Goal: Communication & Community: Answer question/provide support

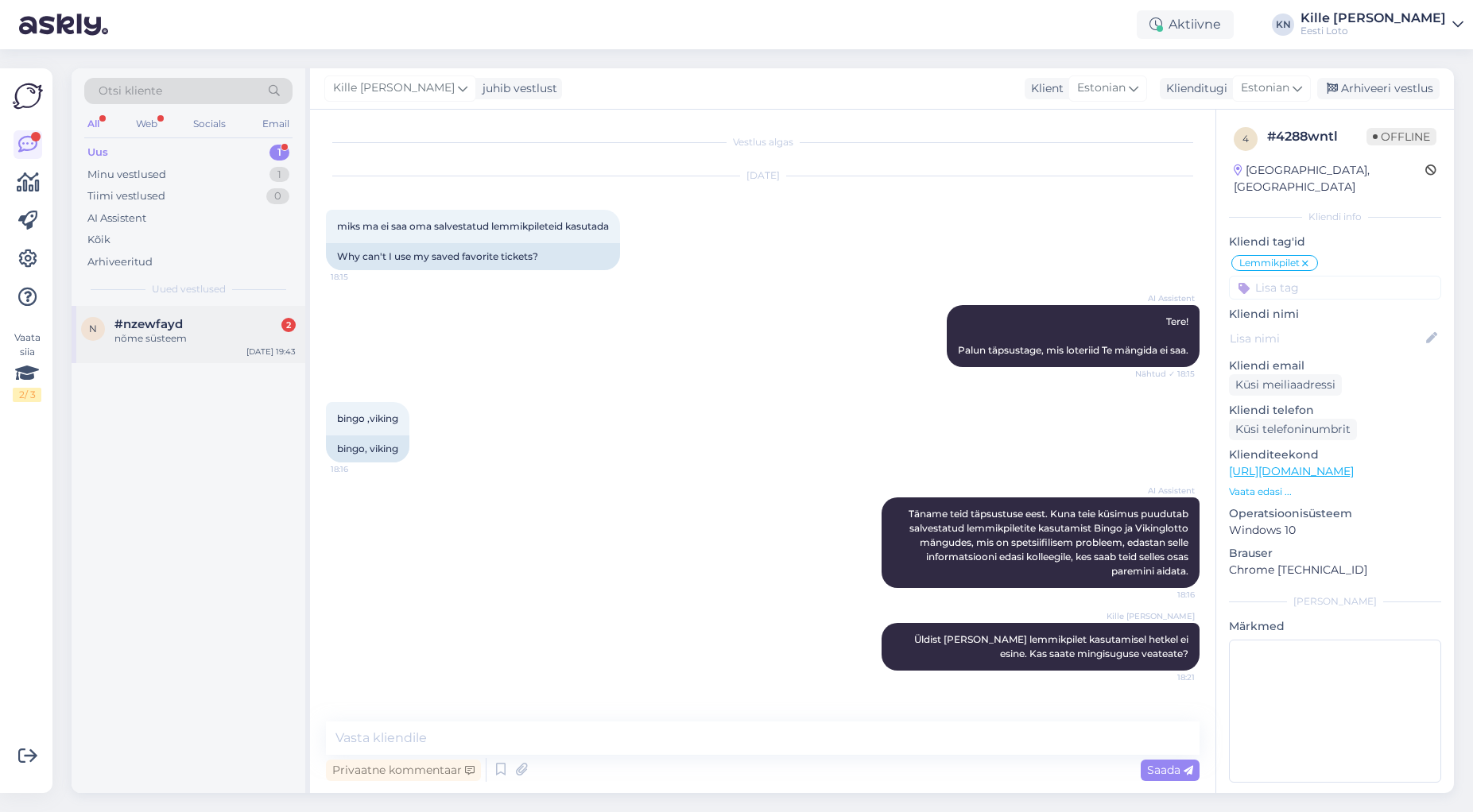
click at [199, 330] on div "#nzewfayd 2" at bounding box center [205, 324] width 182 height 14
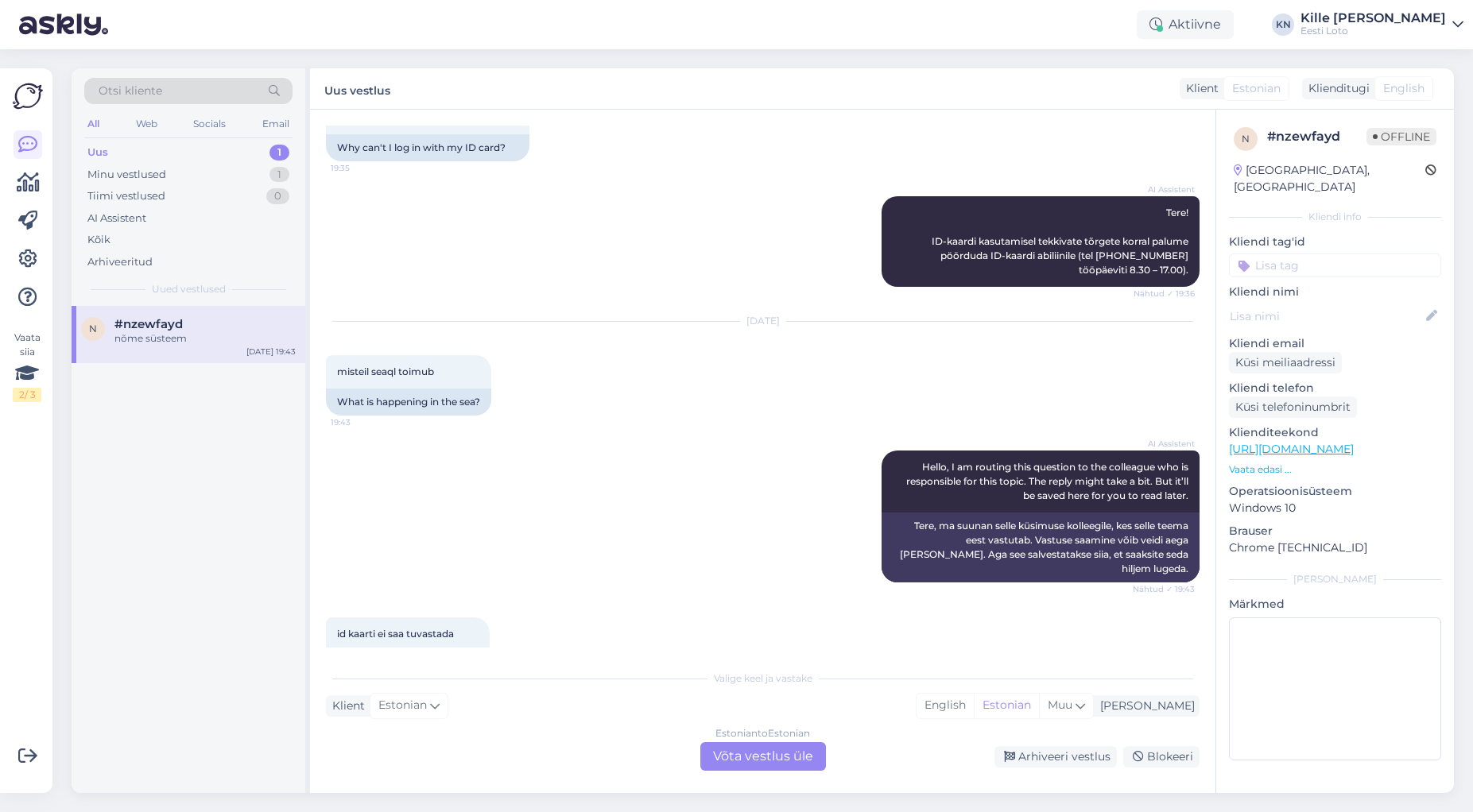
scroll to position [238, 0]
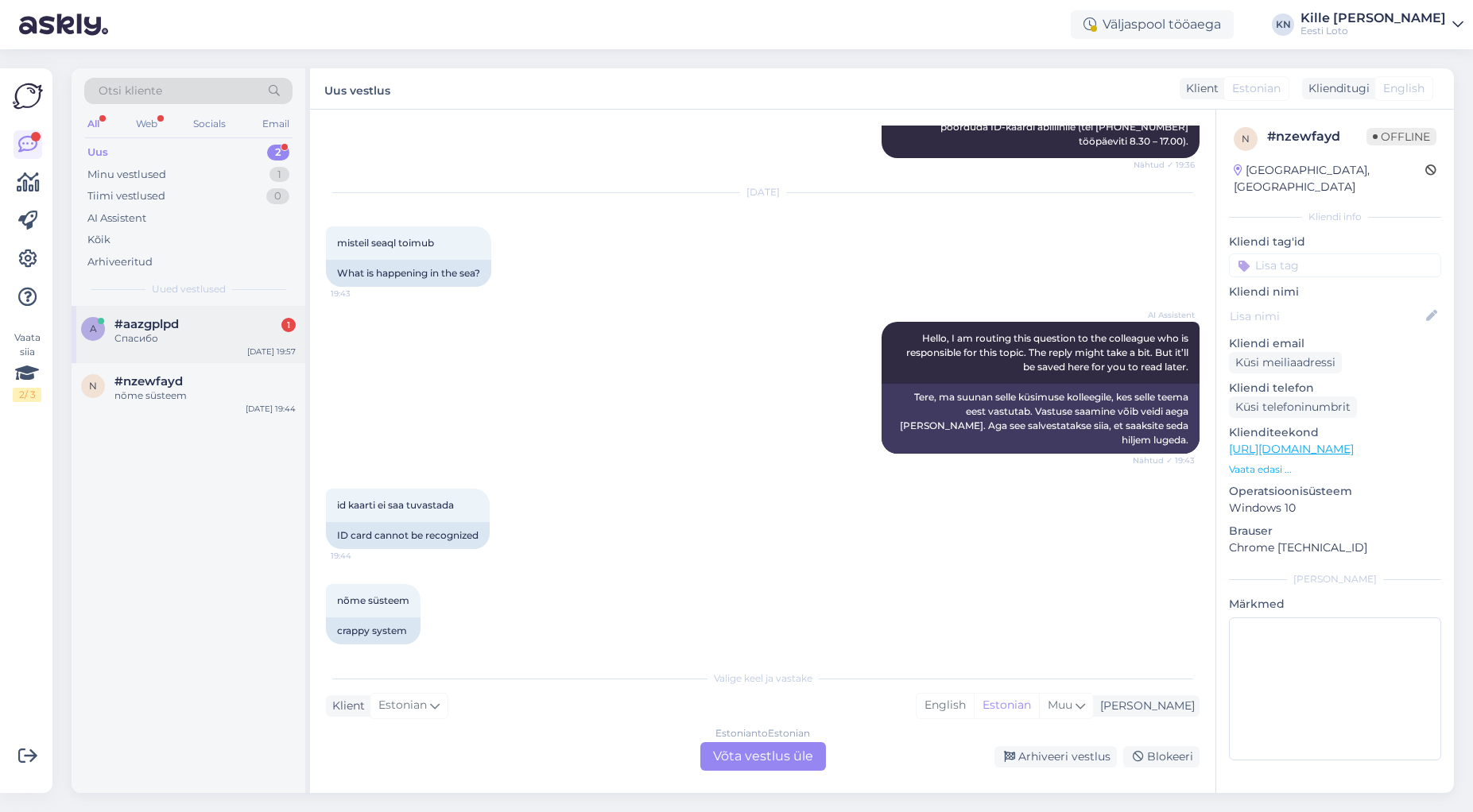
click at [206, 336] on div "Спасибо" at bounding box center [205, 338] width 182 height 14
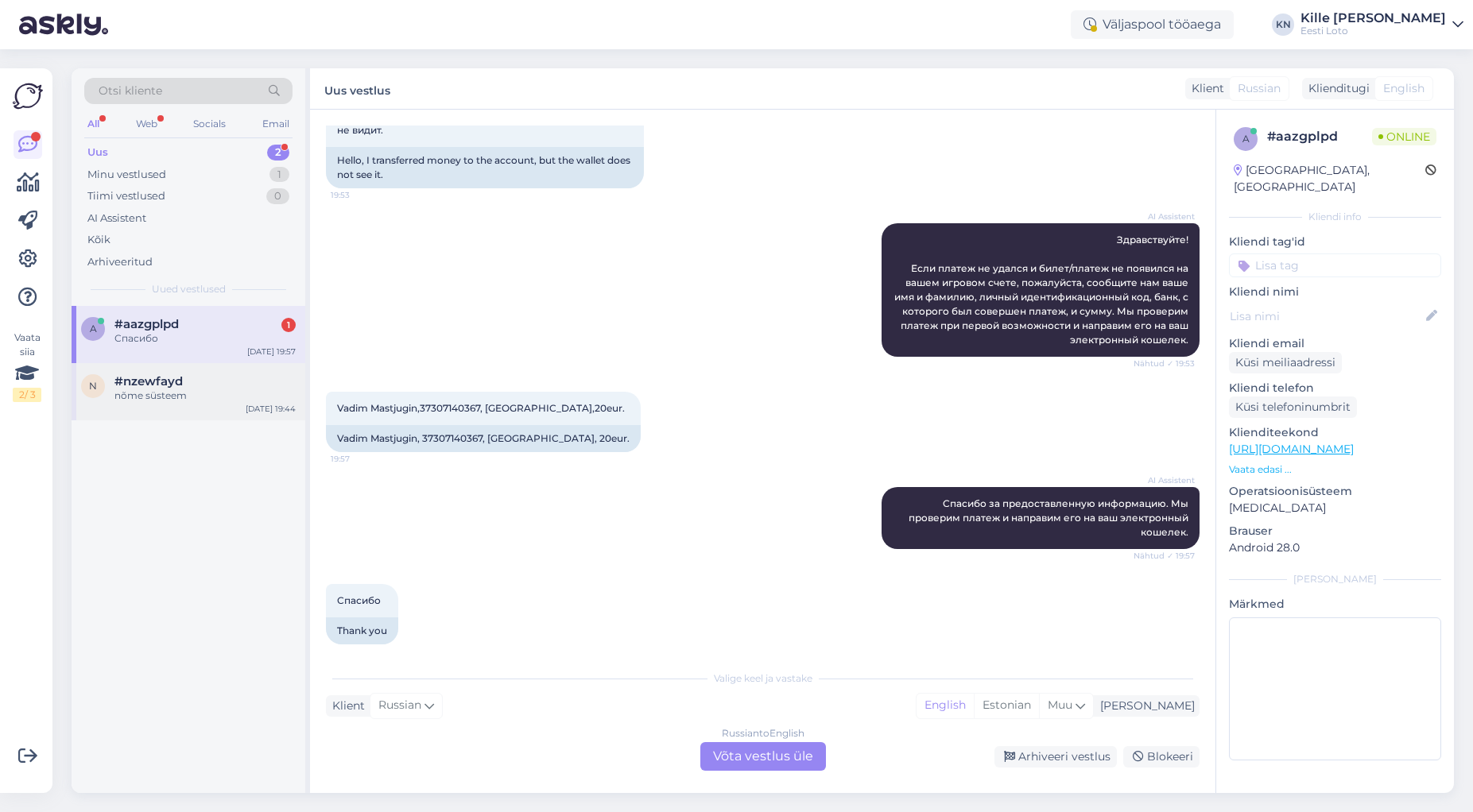
click at [178, 385] on span "#nzewfayd" at bounding box center [148, 381] width 68 height 14
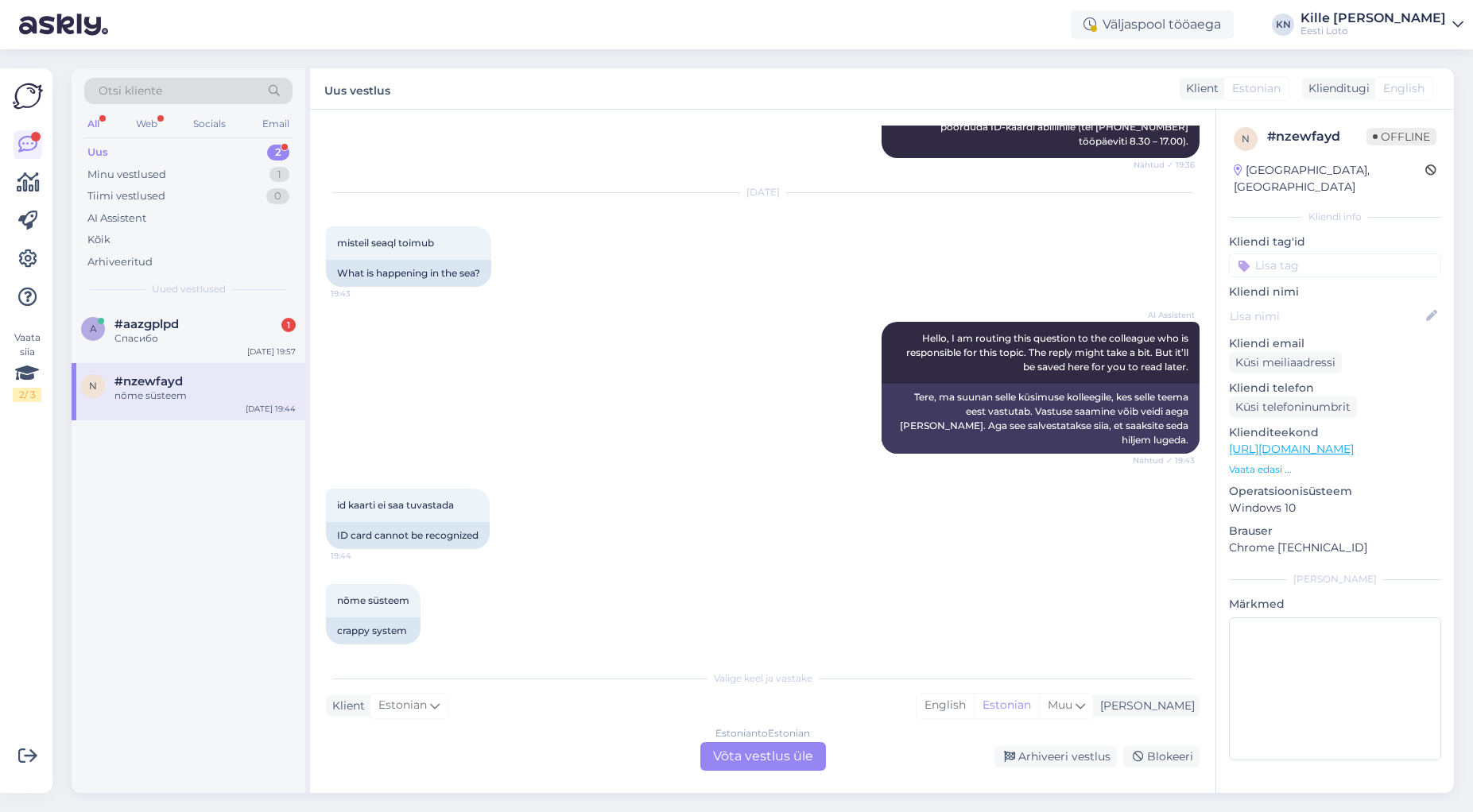
click at [773, 767] on div "Estonian to Estonian Võta vestlus üle" at bounding box center [763, 756] width 126 height 29
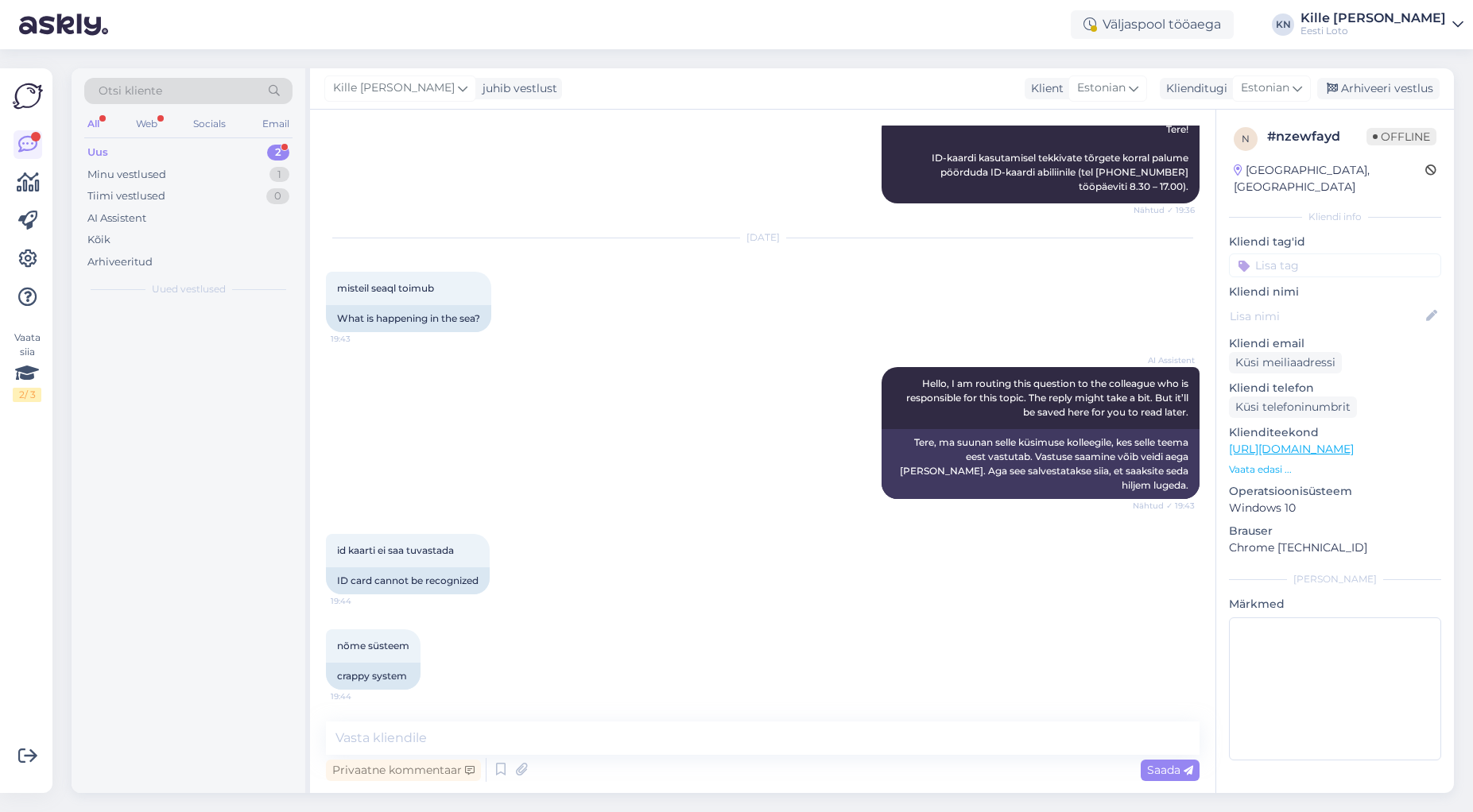
scroll to position [178, 0]
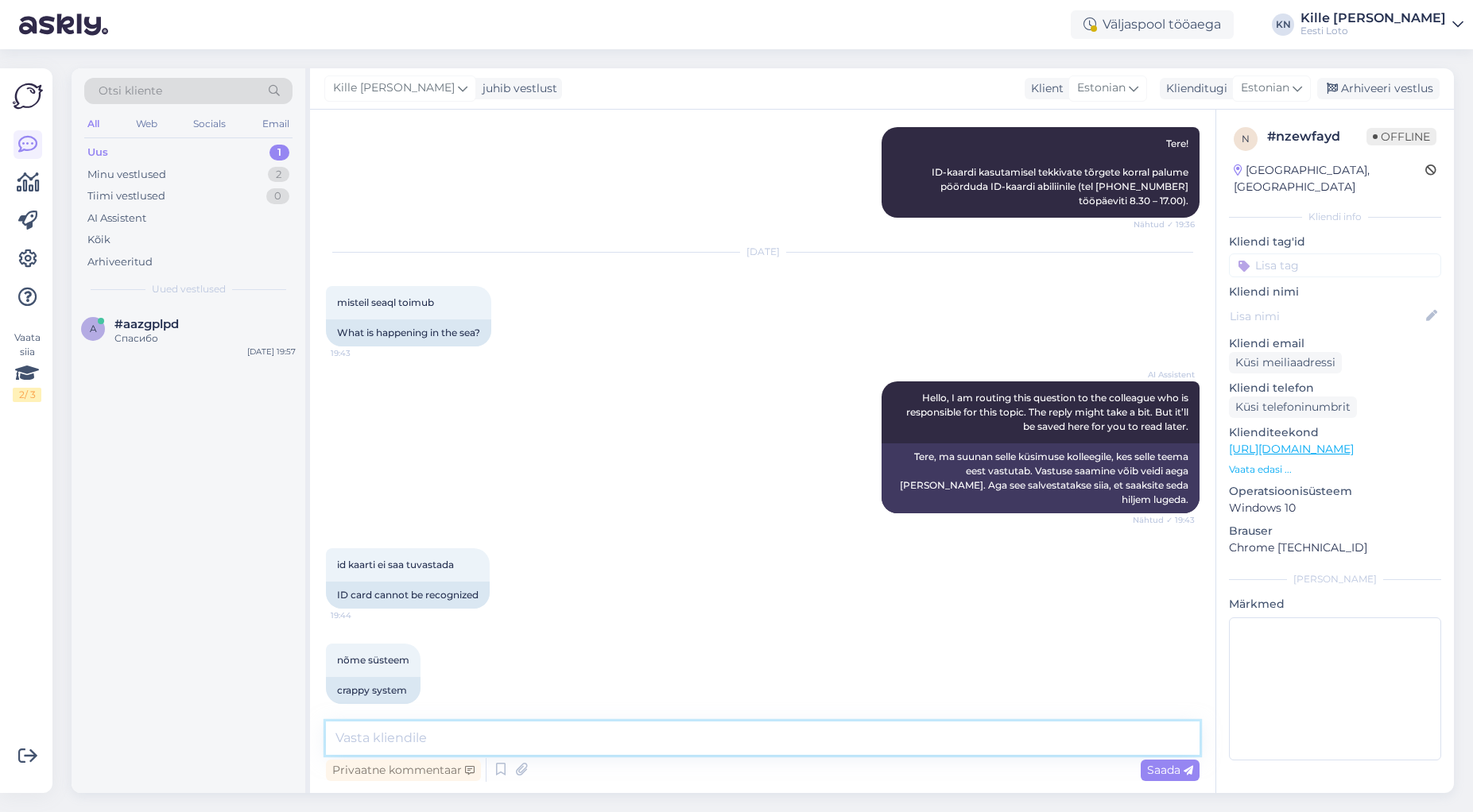
click at [640, 750] on textarea at bounding box center [763, 738] width 874 height 33
paste textarea "Hetkel meile teadaolevalt üldiseid tõrkeid ei esine sisselogimisel ID-kaardiga.…"
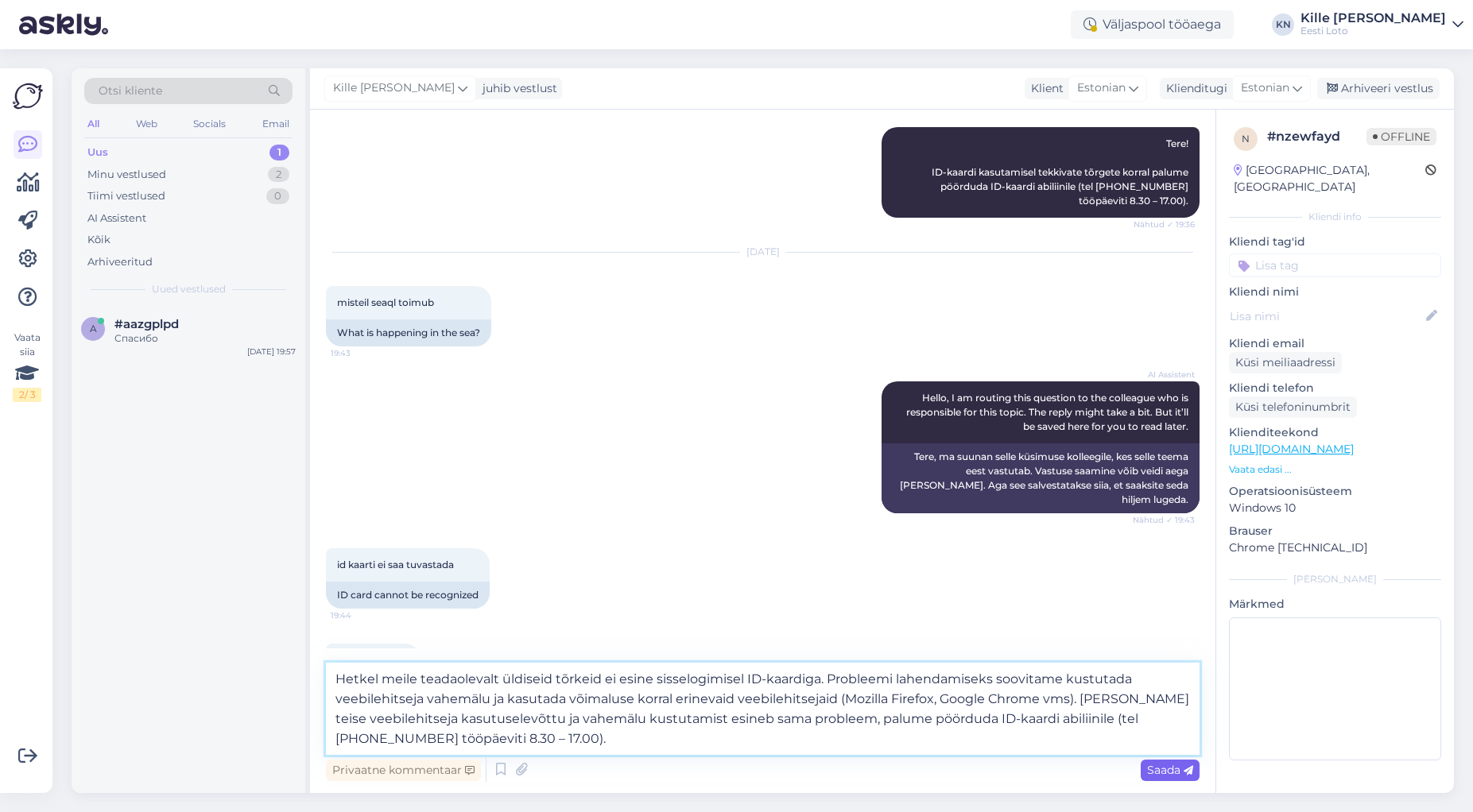
type textarea "Hetkel meile teadaolevalt üldiseid tõrkeid ei esine sisselogimisel ID-kaardiga.…"
click at [1160, 776] on span "Saada" at bounding box center [1170, 770] width 46 height 14
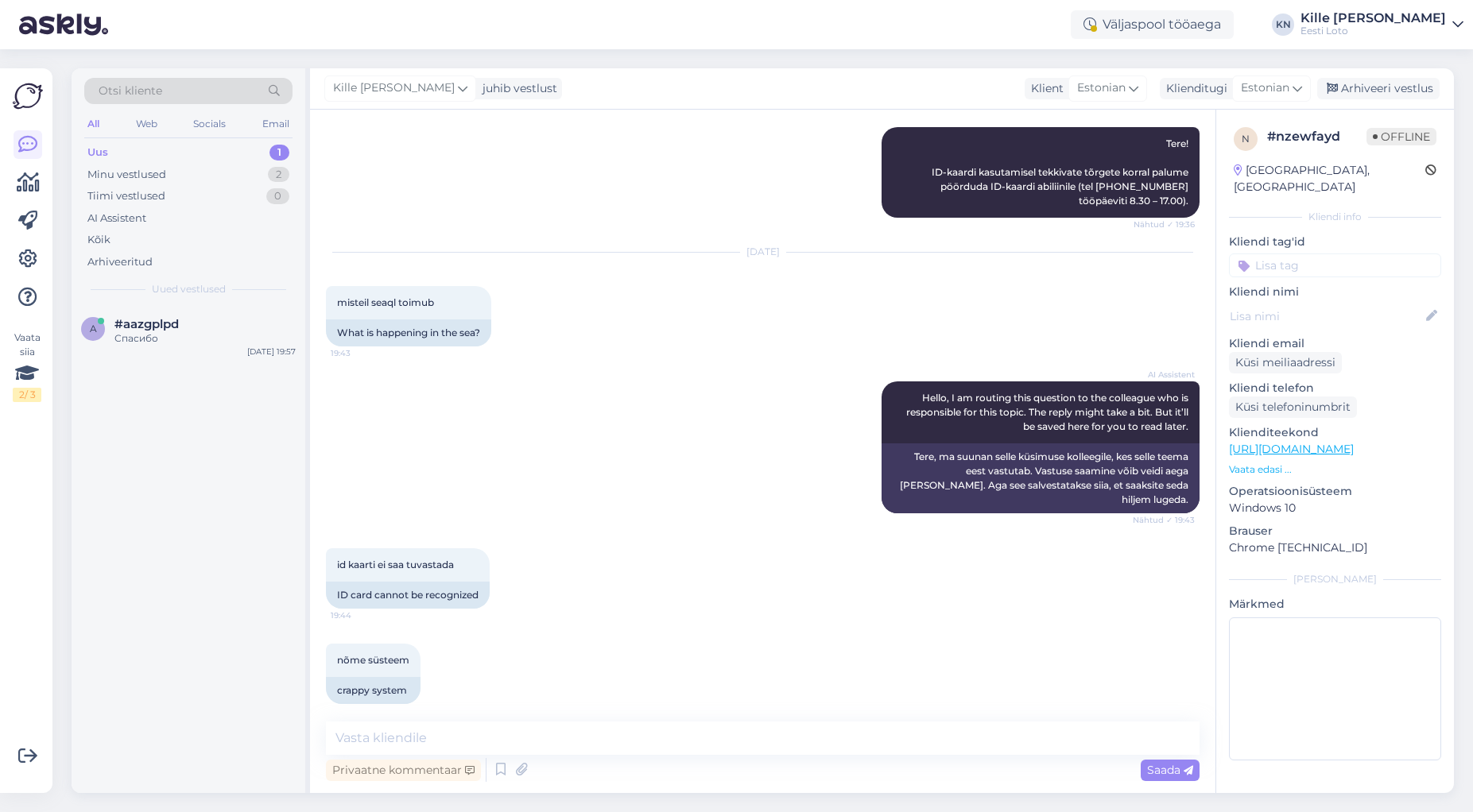
scroll to position [346, 0]
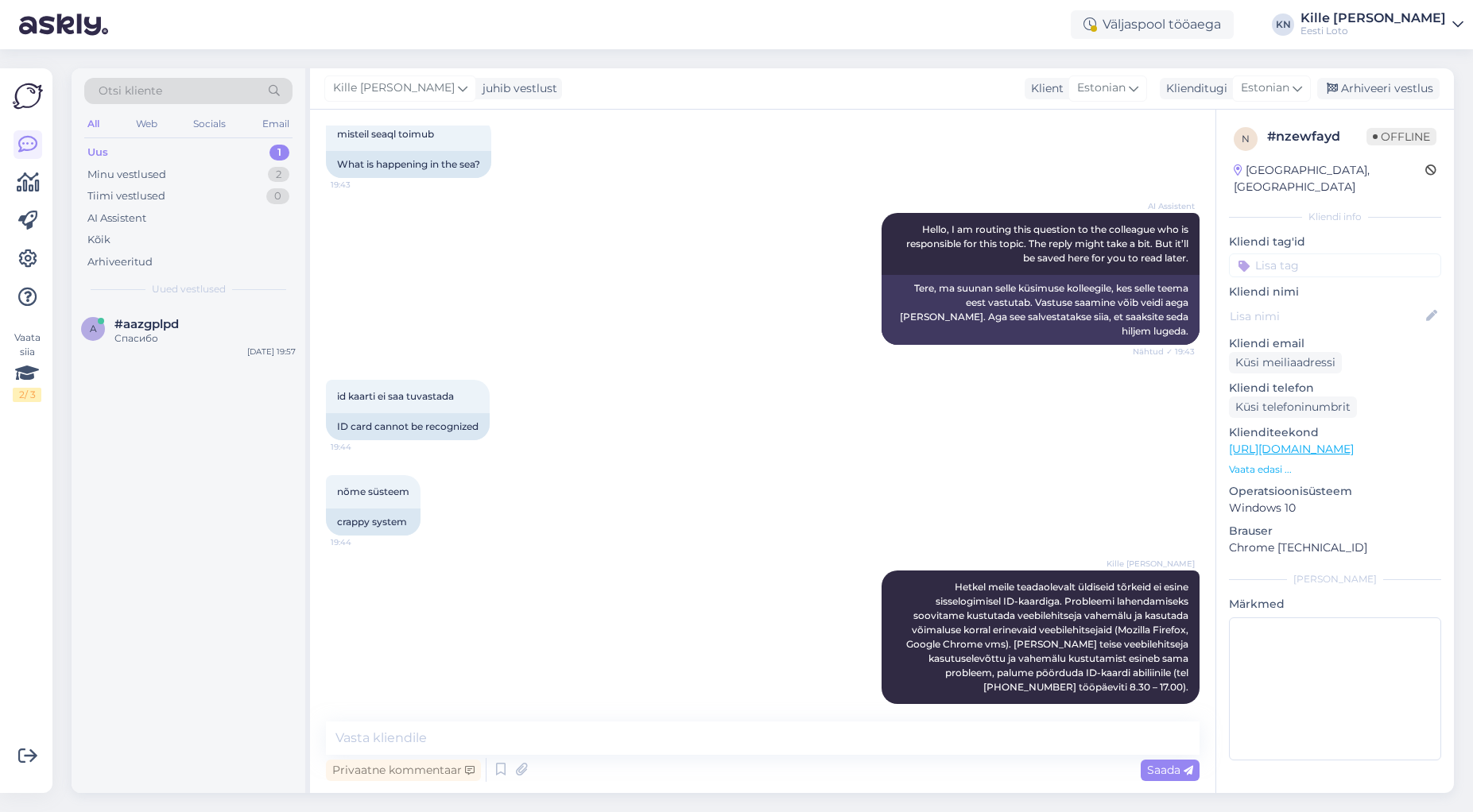
click at [1293, 254] on input at bounding box center [1335, 265] width 212 height 24
type input "ID-"
click at [1330, 304] on span "ID-kaart" at bounding box center [1335, 309] width 40 height 10
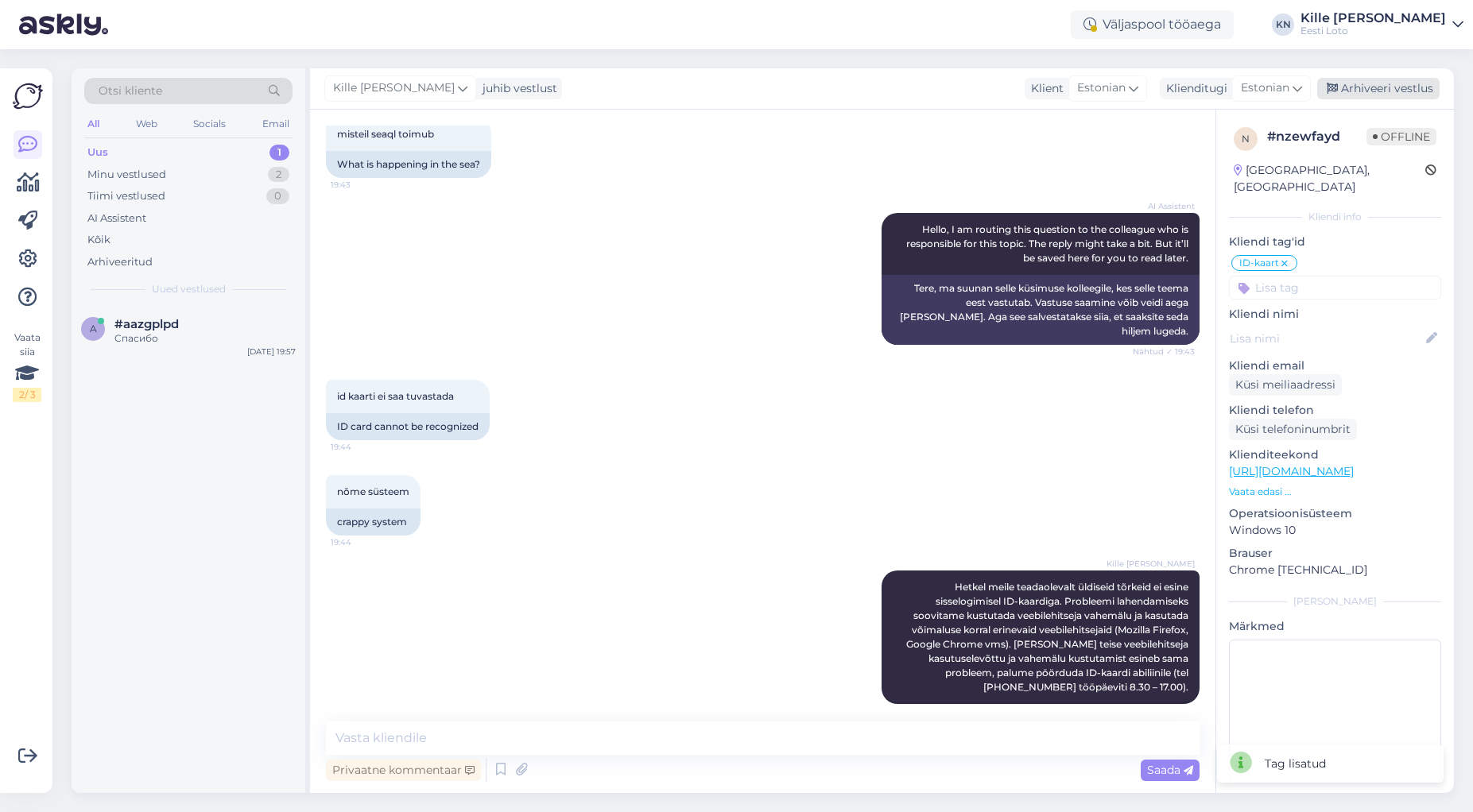
click at [1370, 87] on div "Arhiveeri vestlus" at bounding box center [1379, 89] width 123 height 22
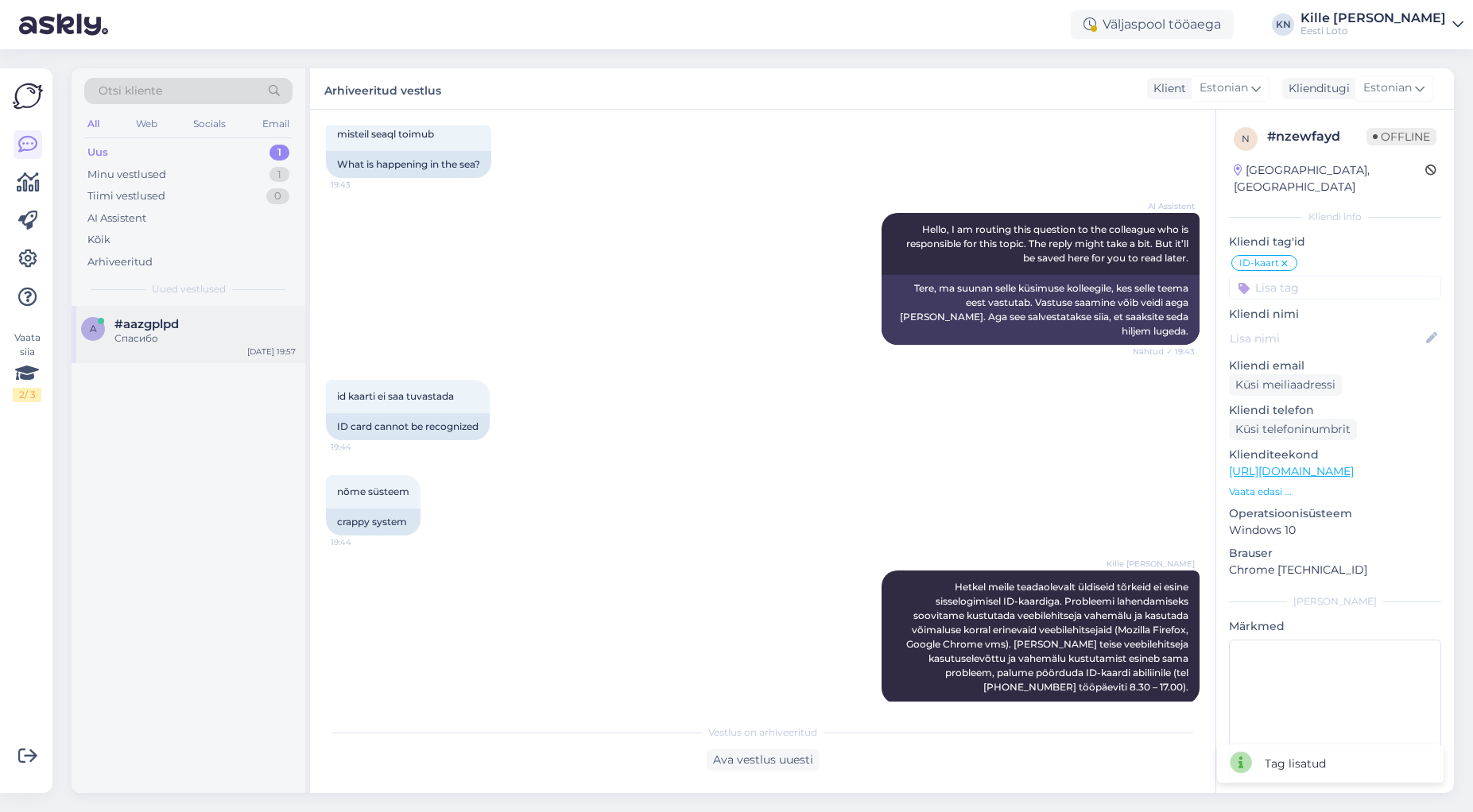
click at [212, 346] on div "a #aazgplpd Спасибо [DATE] 19:57" at bounding box center [188, 334] width 234 height 57
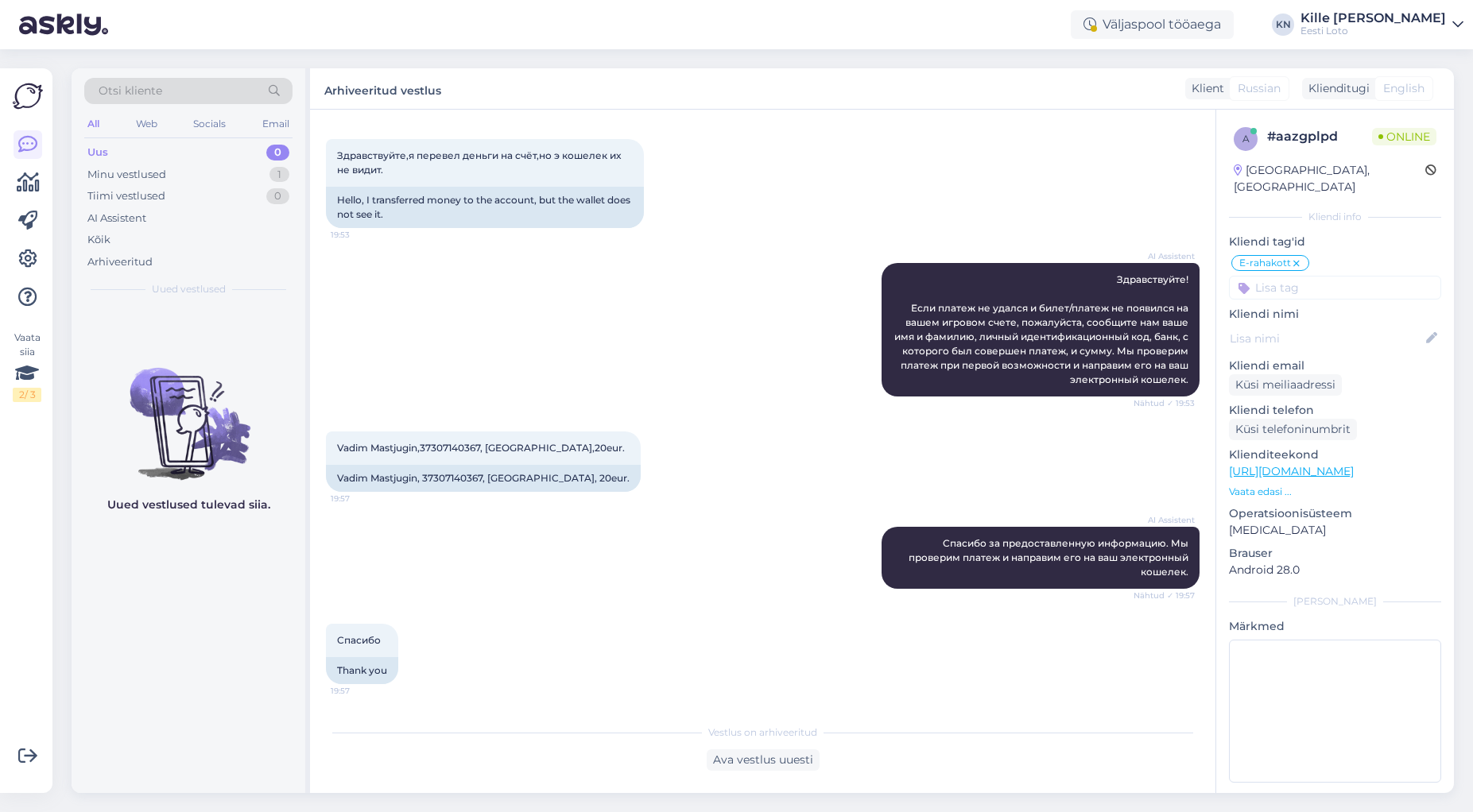
scroll to position [70, 0]
